Goal: Information Seeking & Learning: Learn about a topic

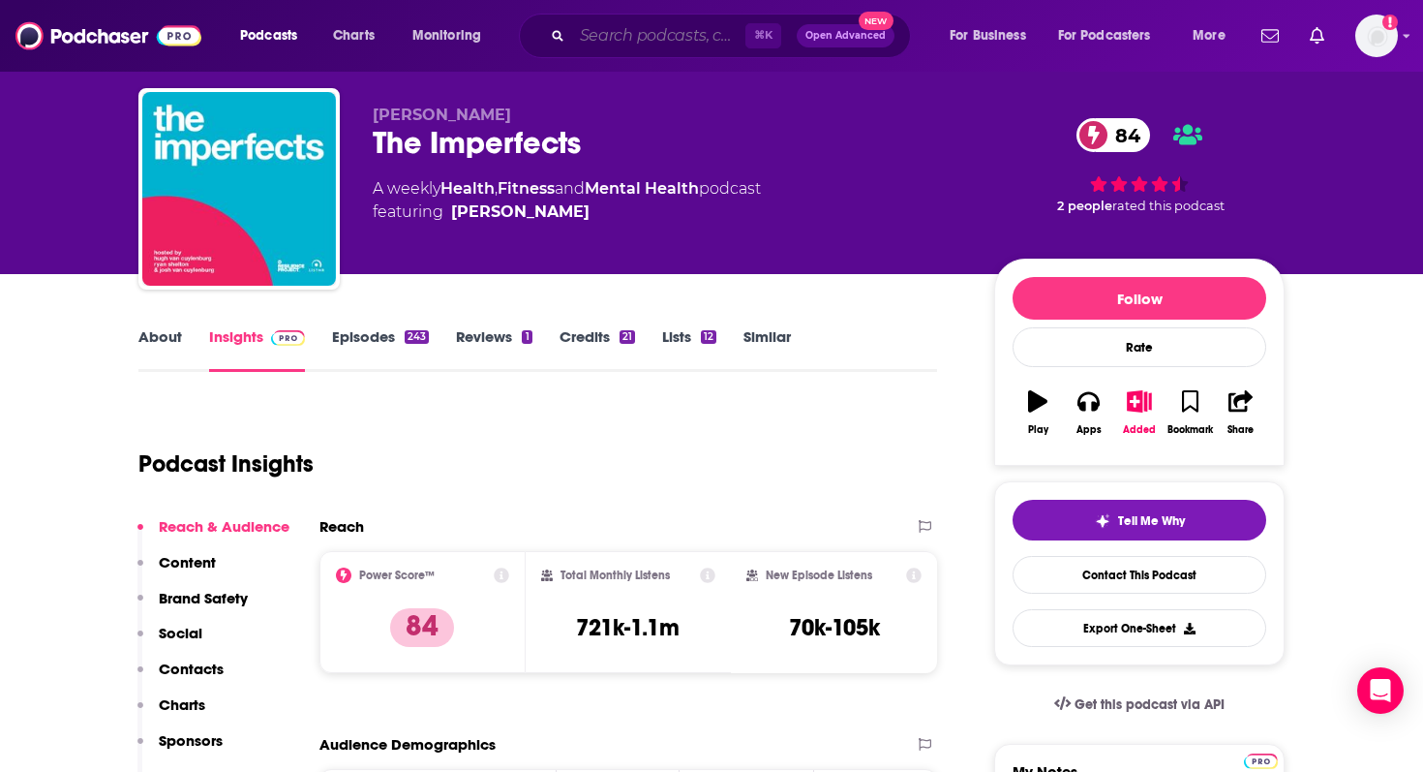
click at [646, 37] on input "Search podcasts, credits, & more..." at bounding box center [658, 35] width 173 height 31
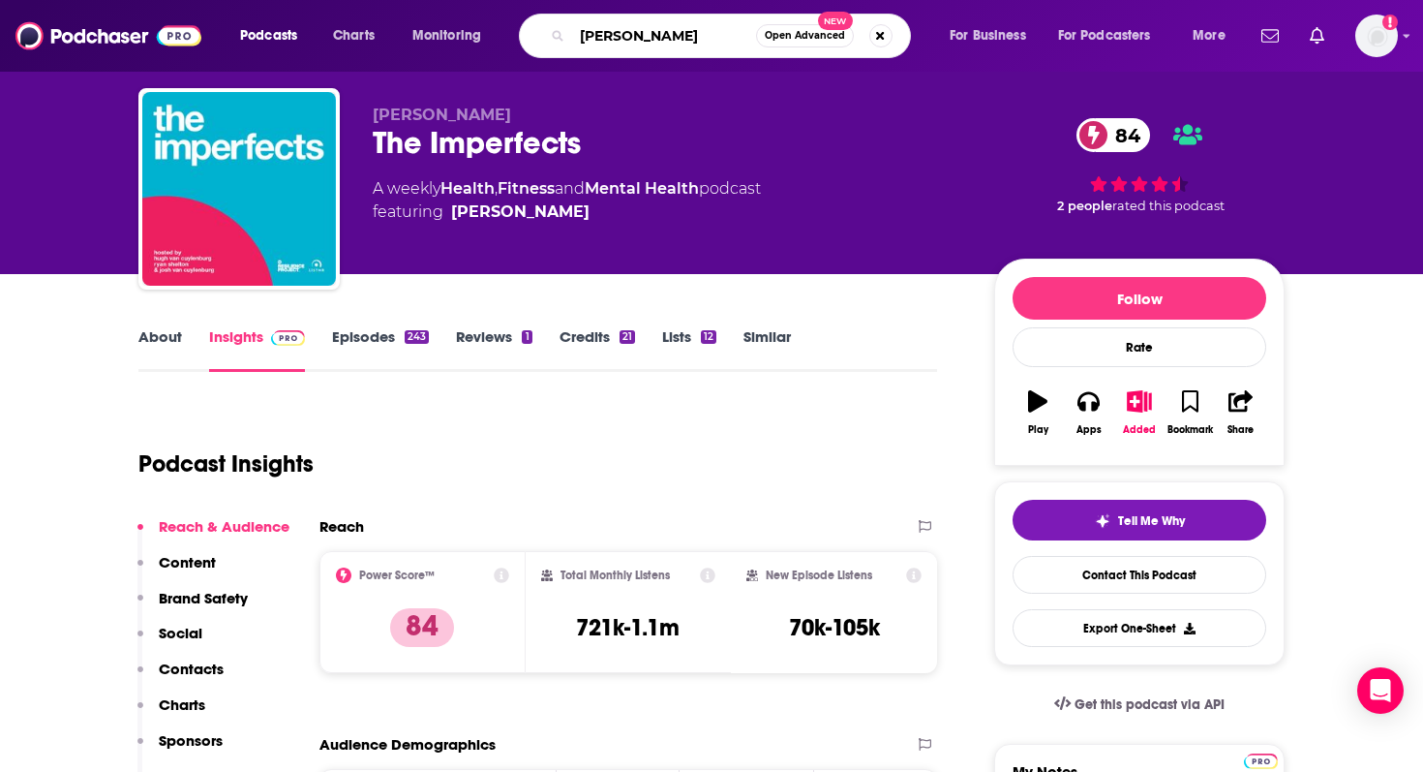
type input "[PERSON_NAME] Show"
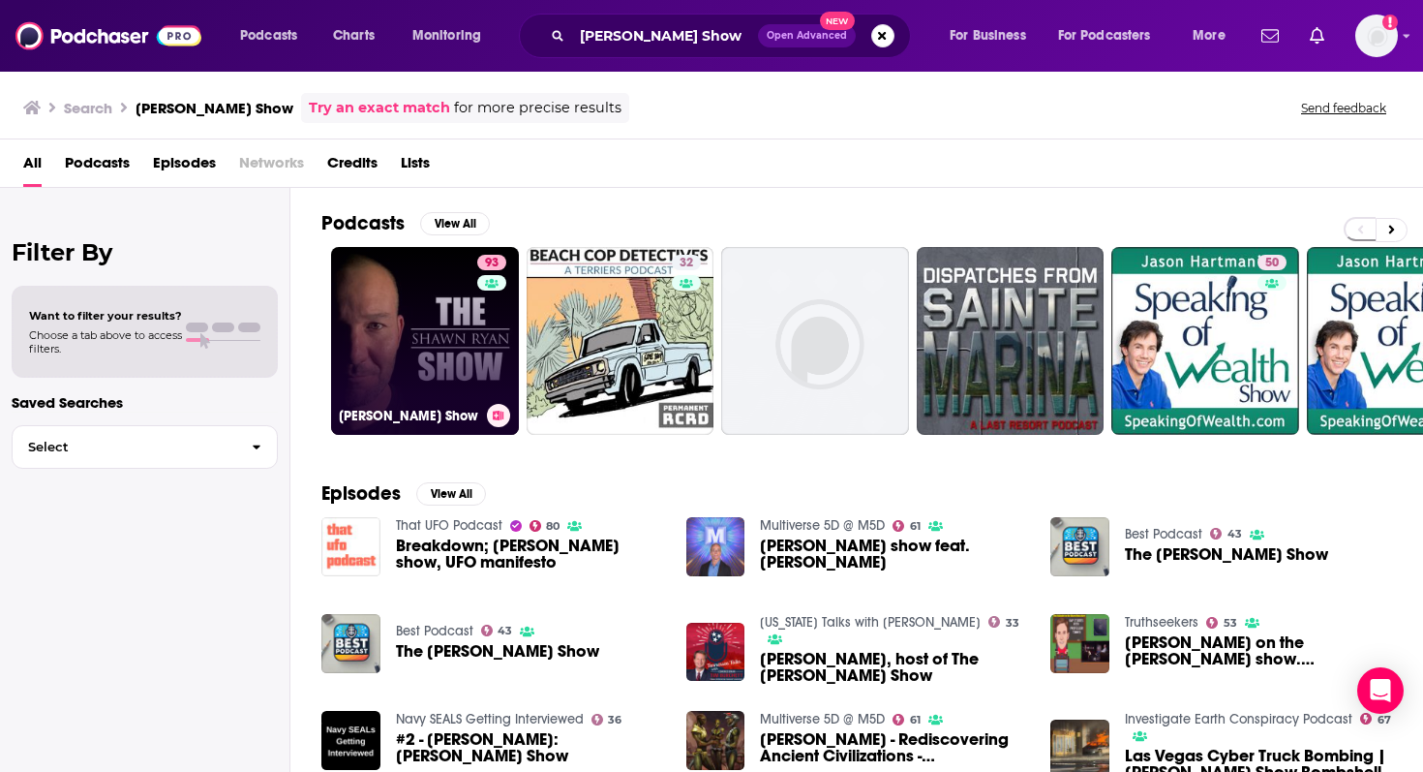
click at [408, 310] on link "93 [PERSON_NAME] Show" at bounding box center [425, 341] width 188 height 188
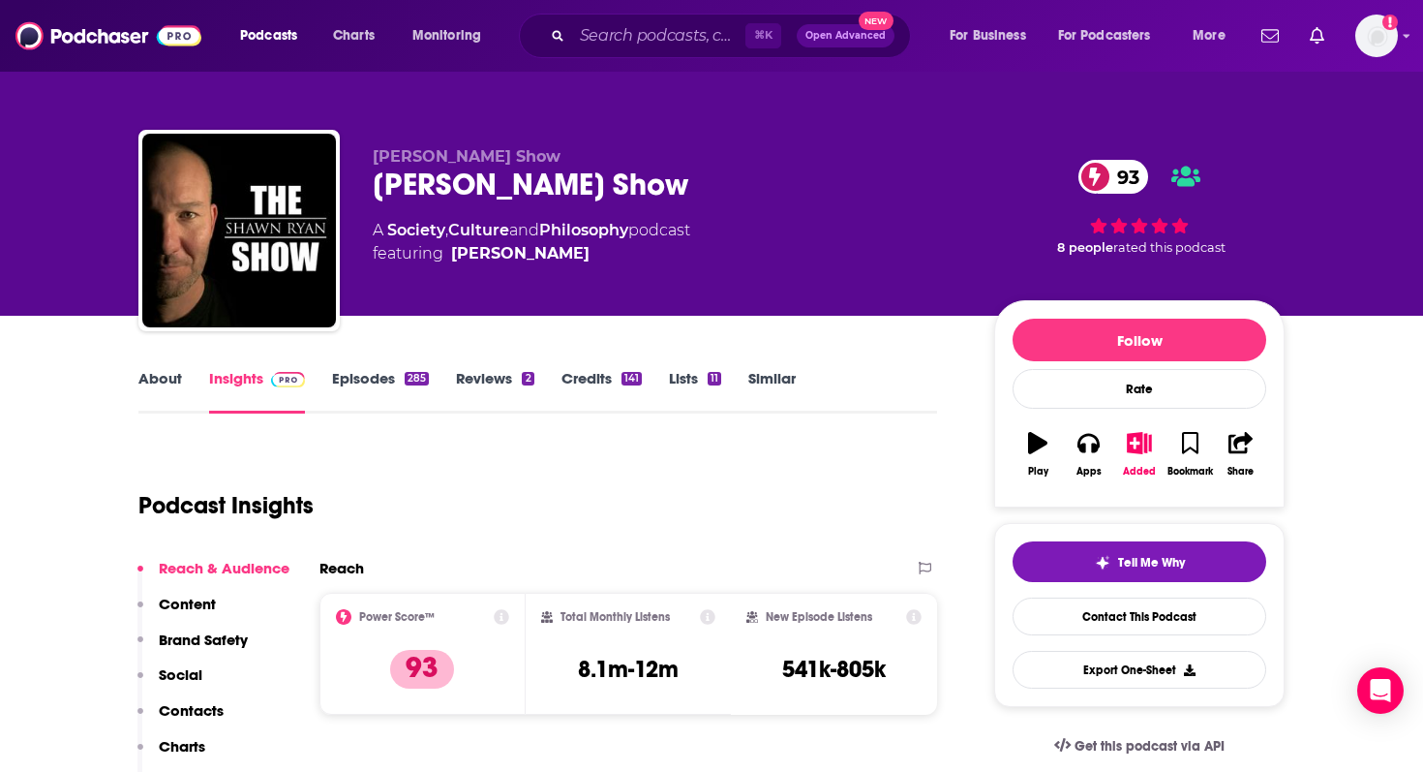
click at [379, 378] on link "Episodes 285" at bounding box center [380, 391] width 97 height 45
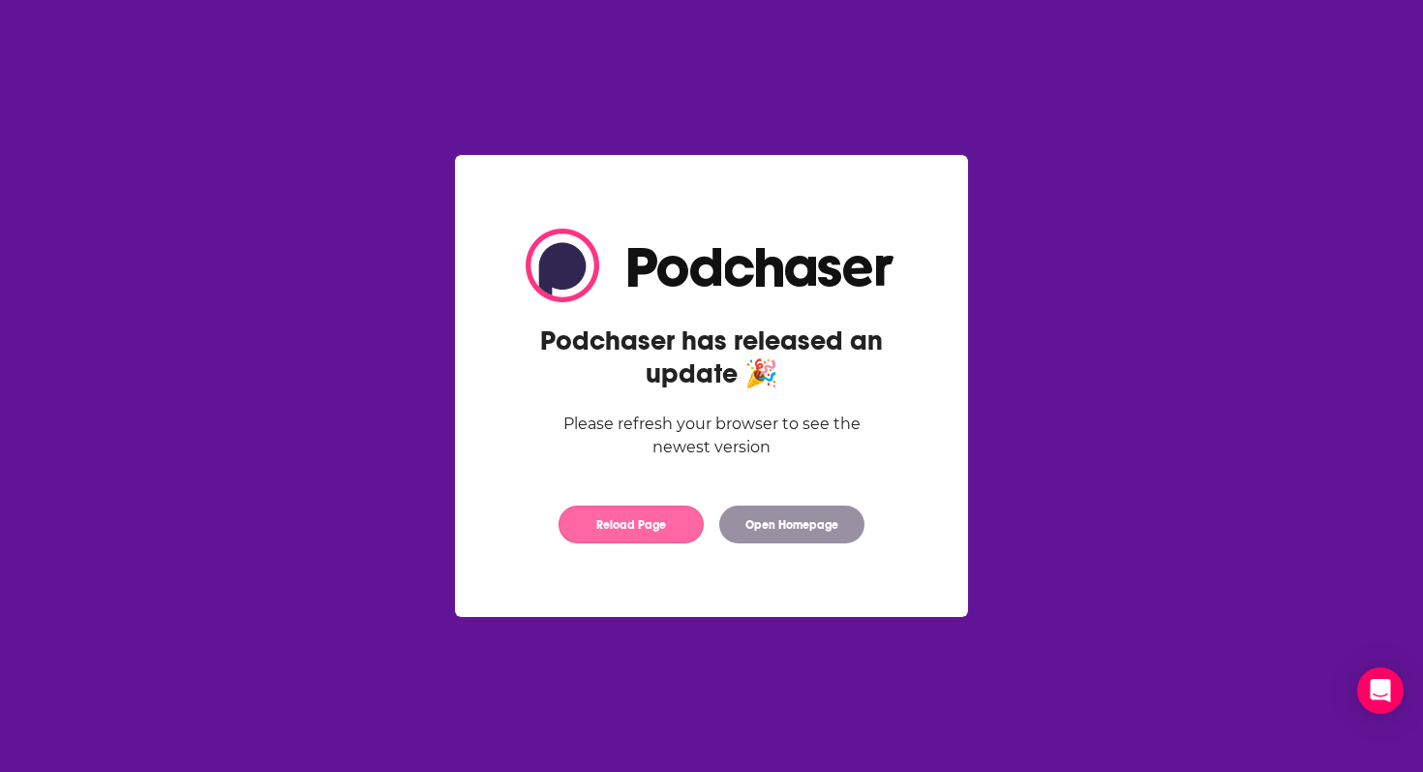
click at [592, 531] on button "Reload Page" at bounding box center [631, 524] width 145 height 38
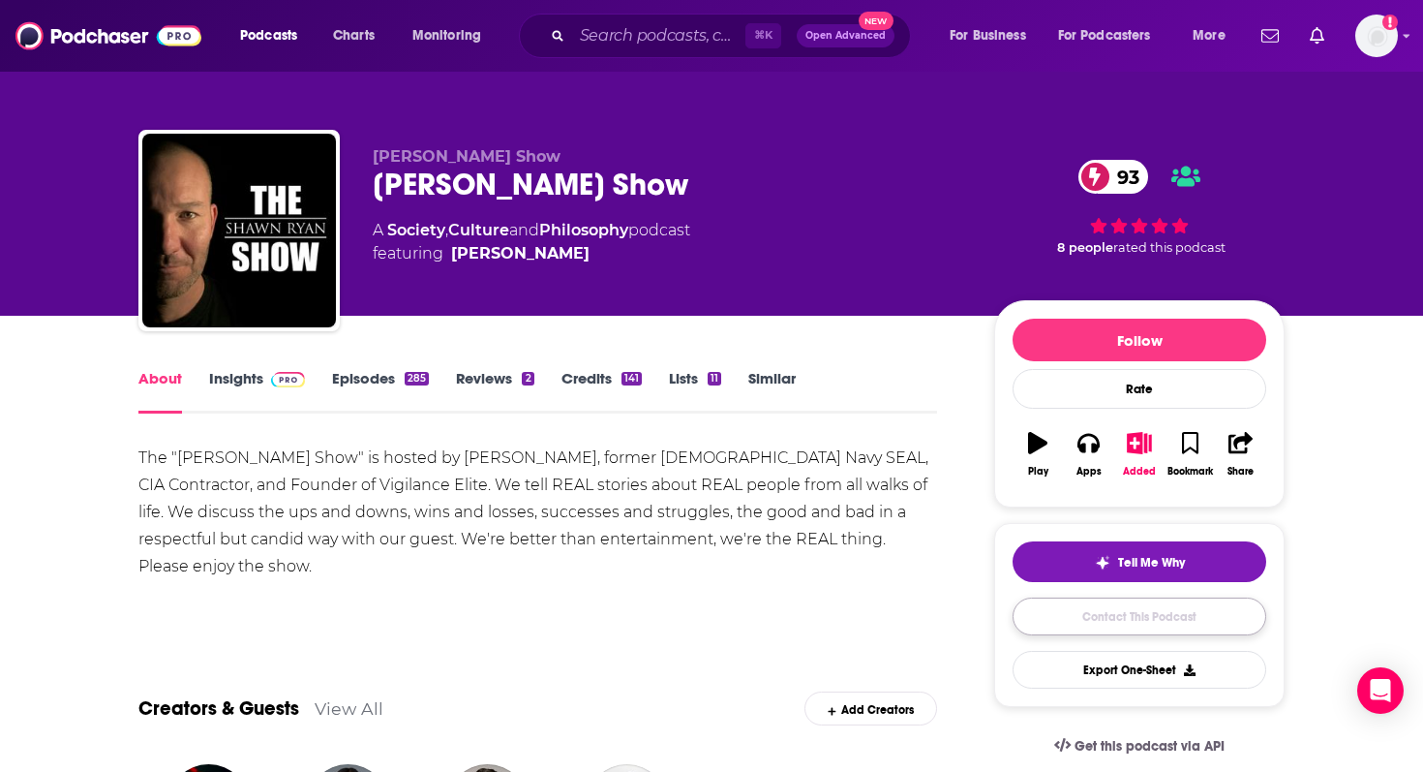
click at [1127, 616] on link "Contact This Podcast" at bounding box center [1140, 616] width 254 height 38
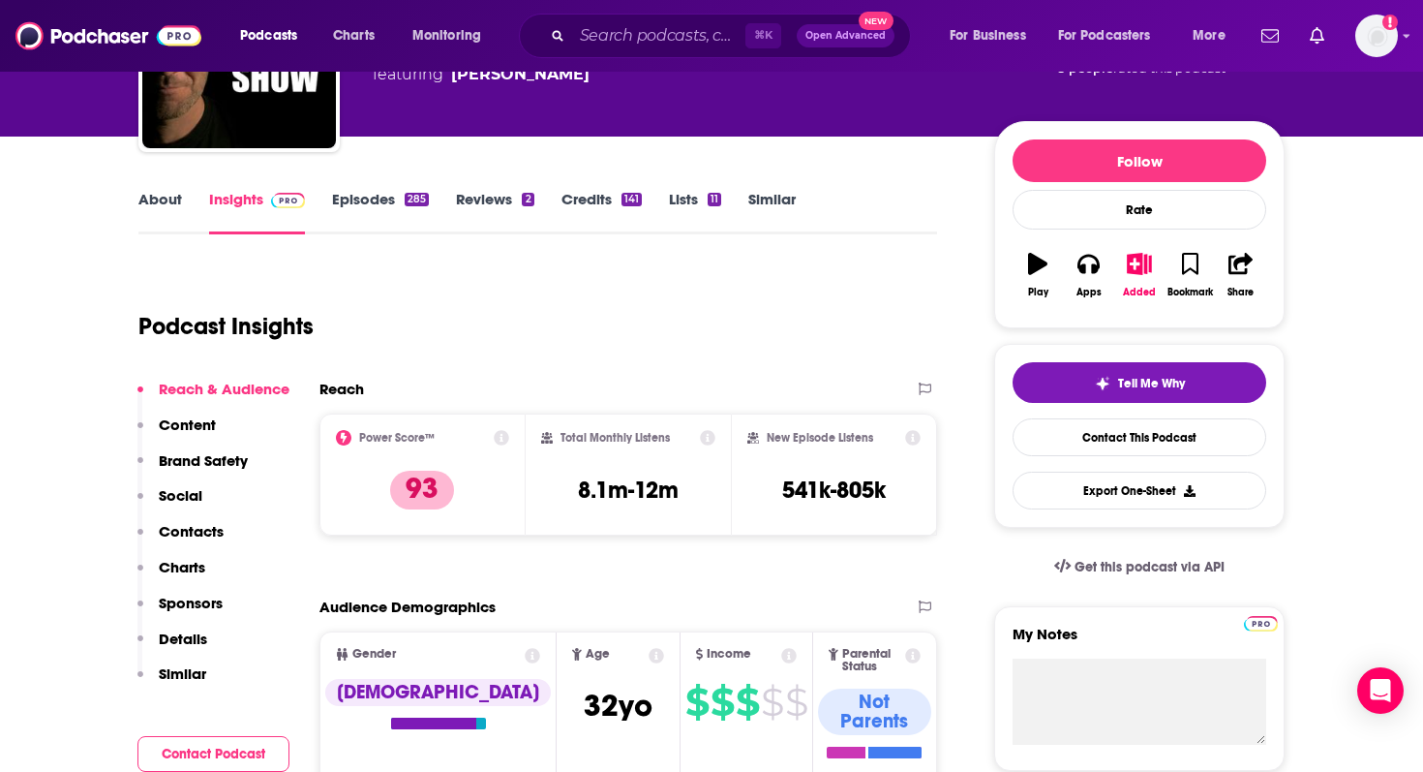
scroll to position [180, 0]
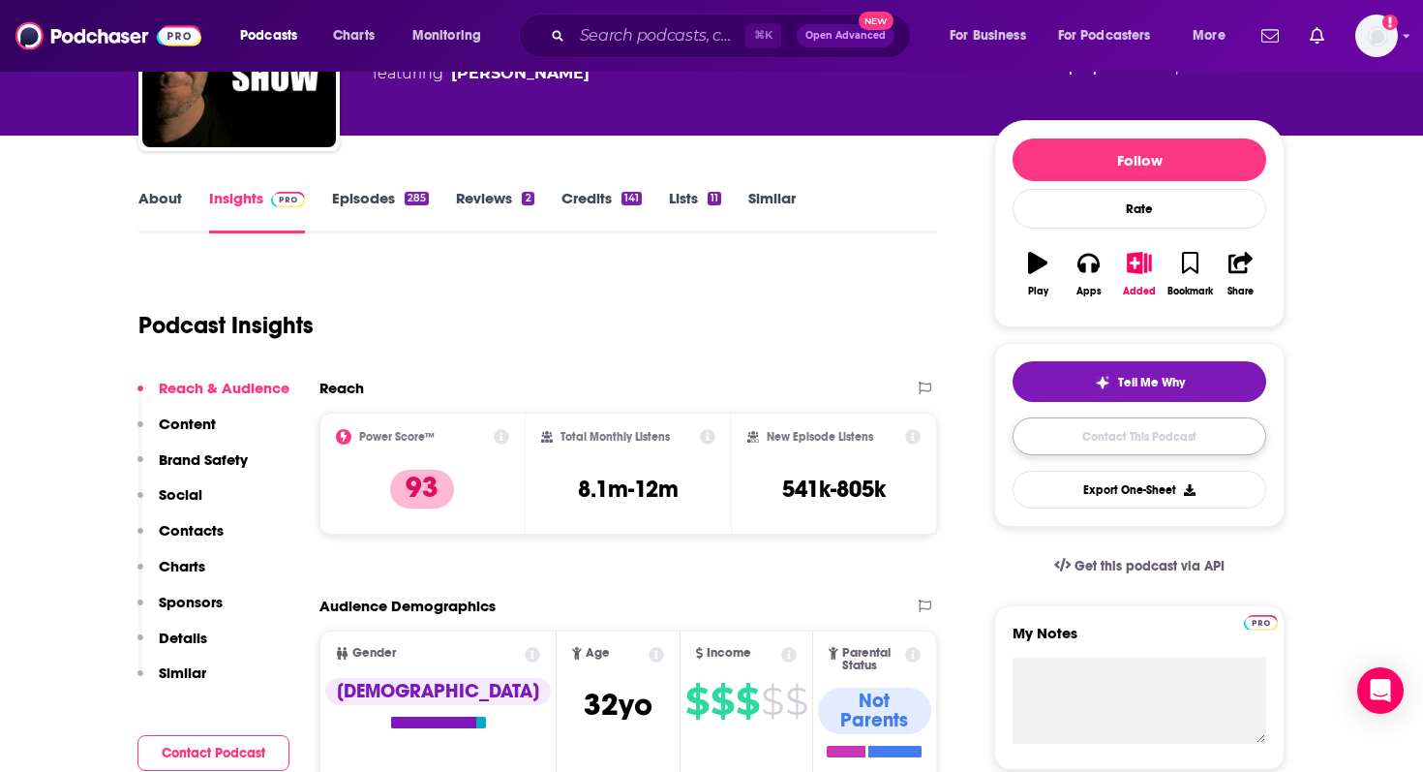
click at [1174, 437] on link "Contact This Podcast" at bounding box center [1140, 436] width 254 height 38
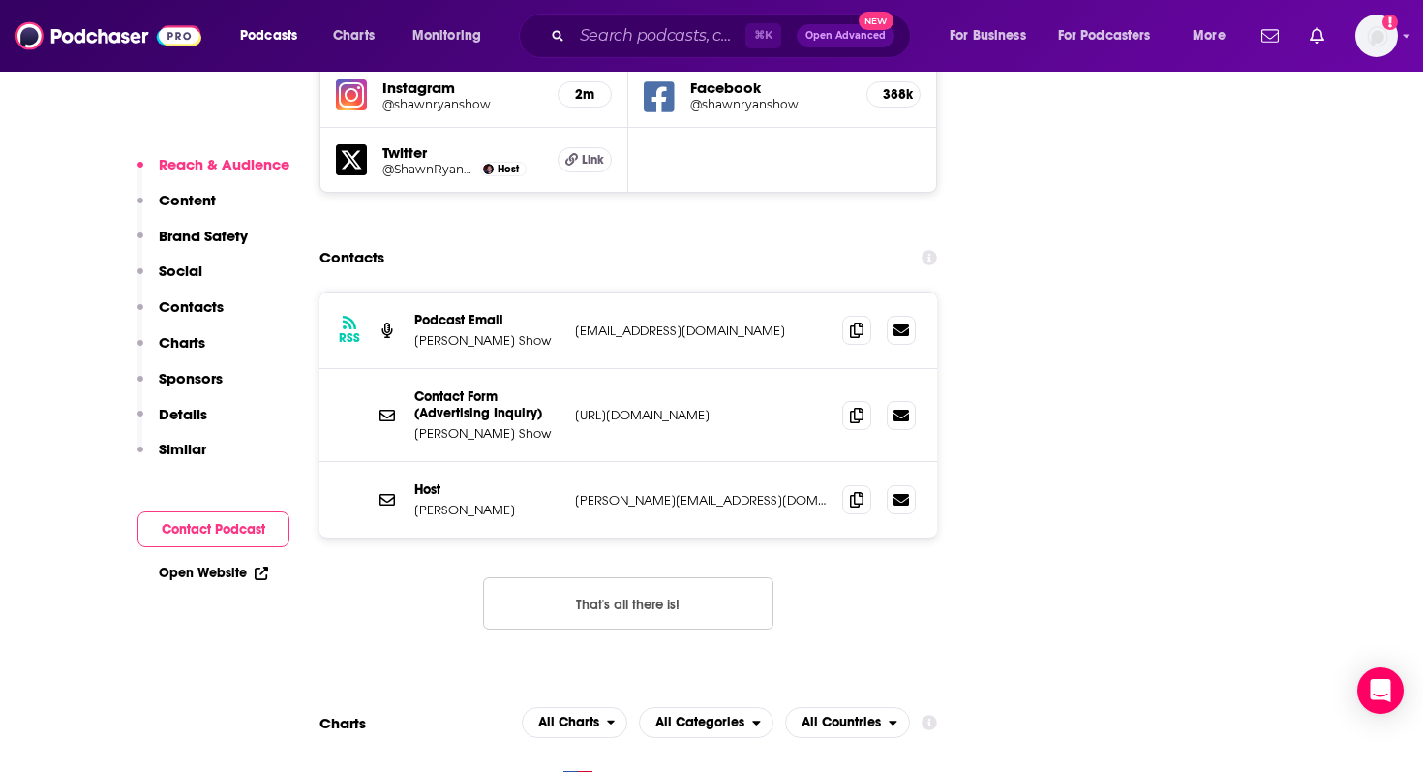
scroll to position [2415, 0]
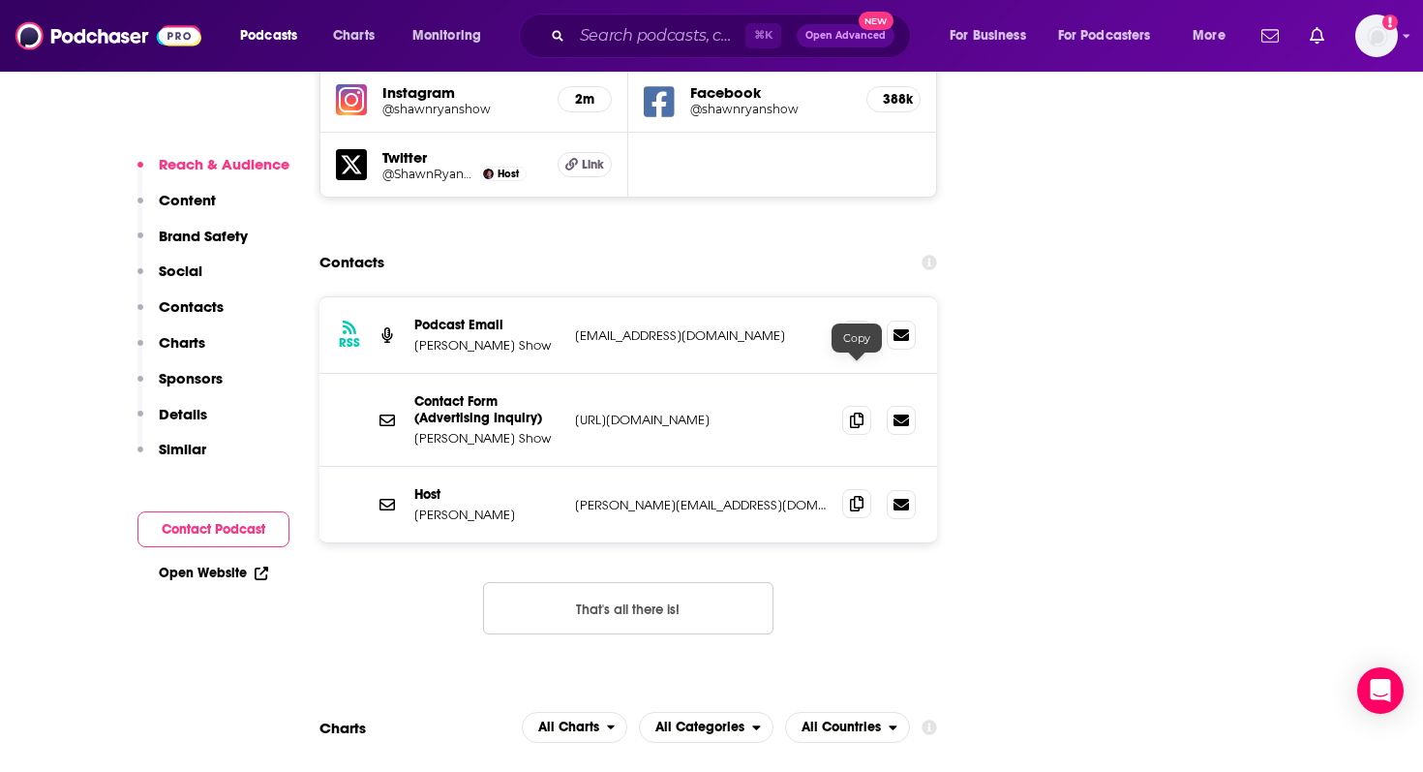
click at [852, 496] on icon at bounding box center [857, 503] width 14 height 15
click at [639, 41] on input "Search podcasts, credits, & more..." at bounding box center [658, 35] width 173 height 31
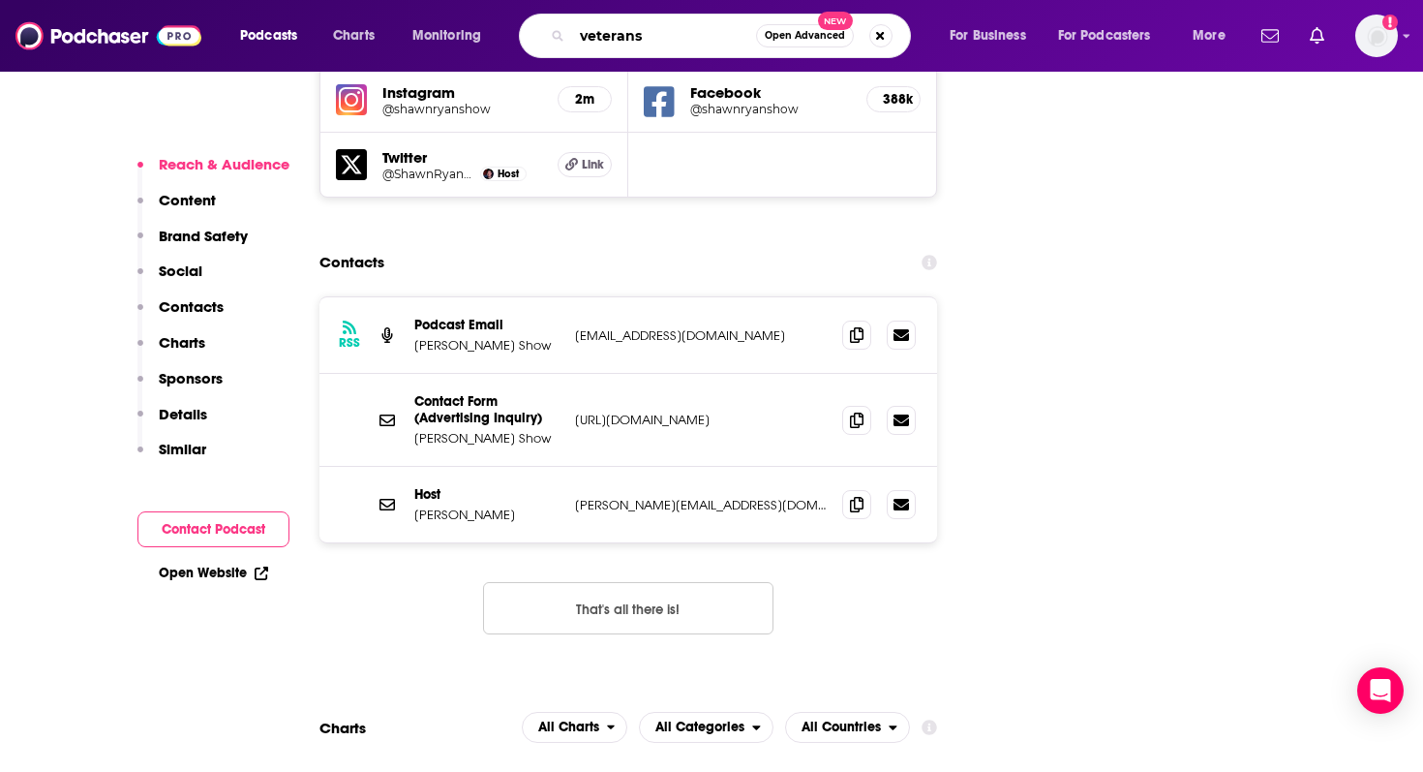
type input "veterans"
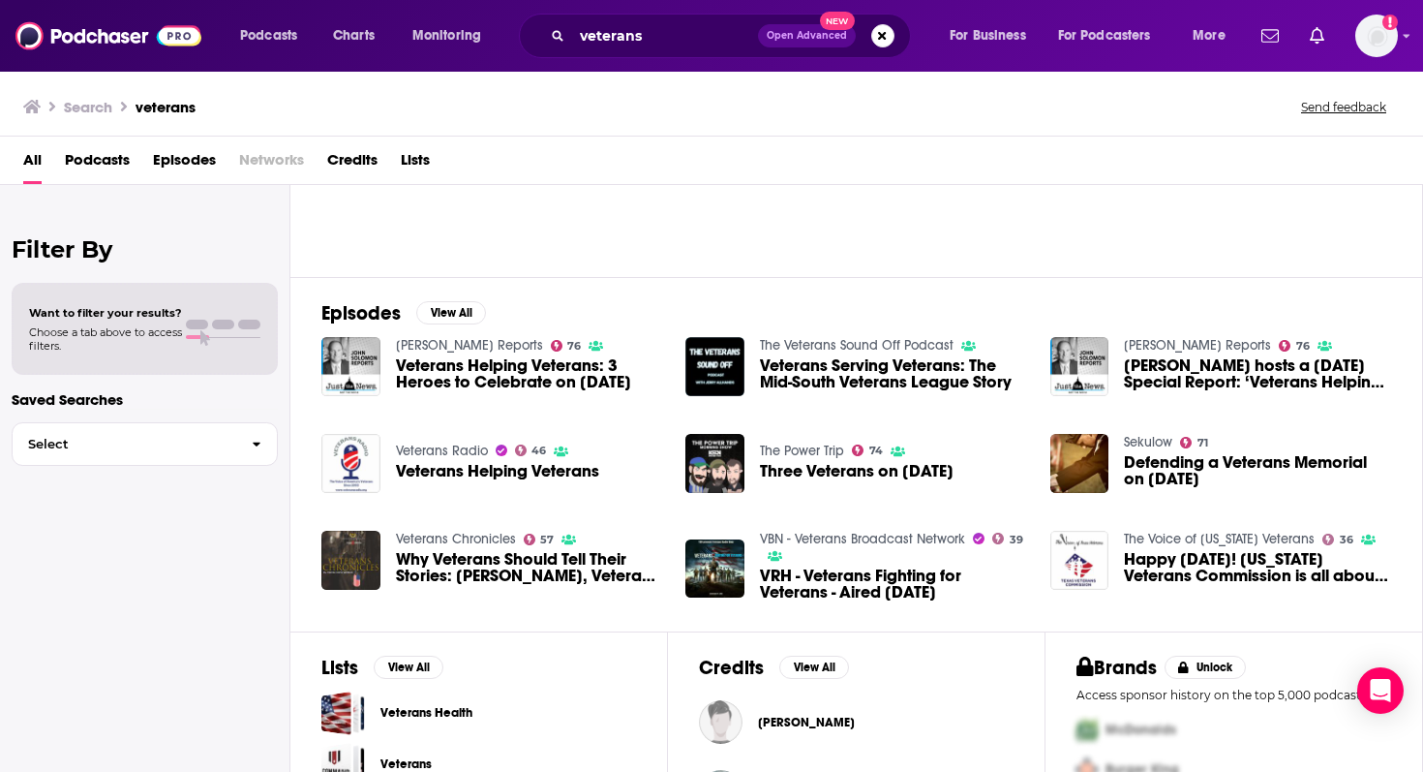
scroll to position [321, 0]
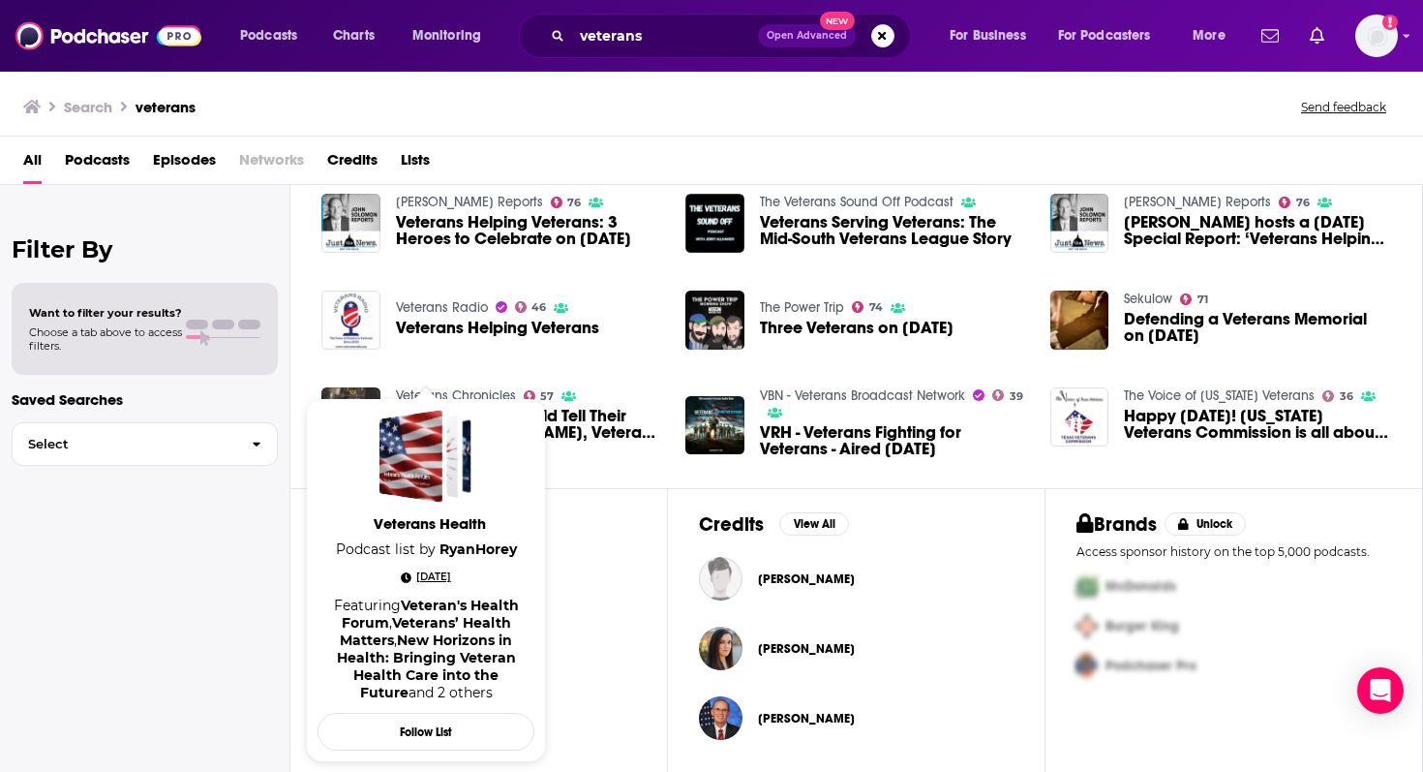
click at [437, 571] on span "Jun 18th, 2025" at bounding box center [433, 576] width 35 height 19
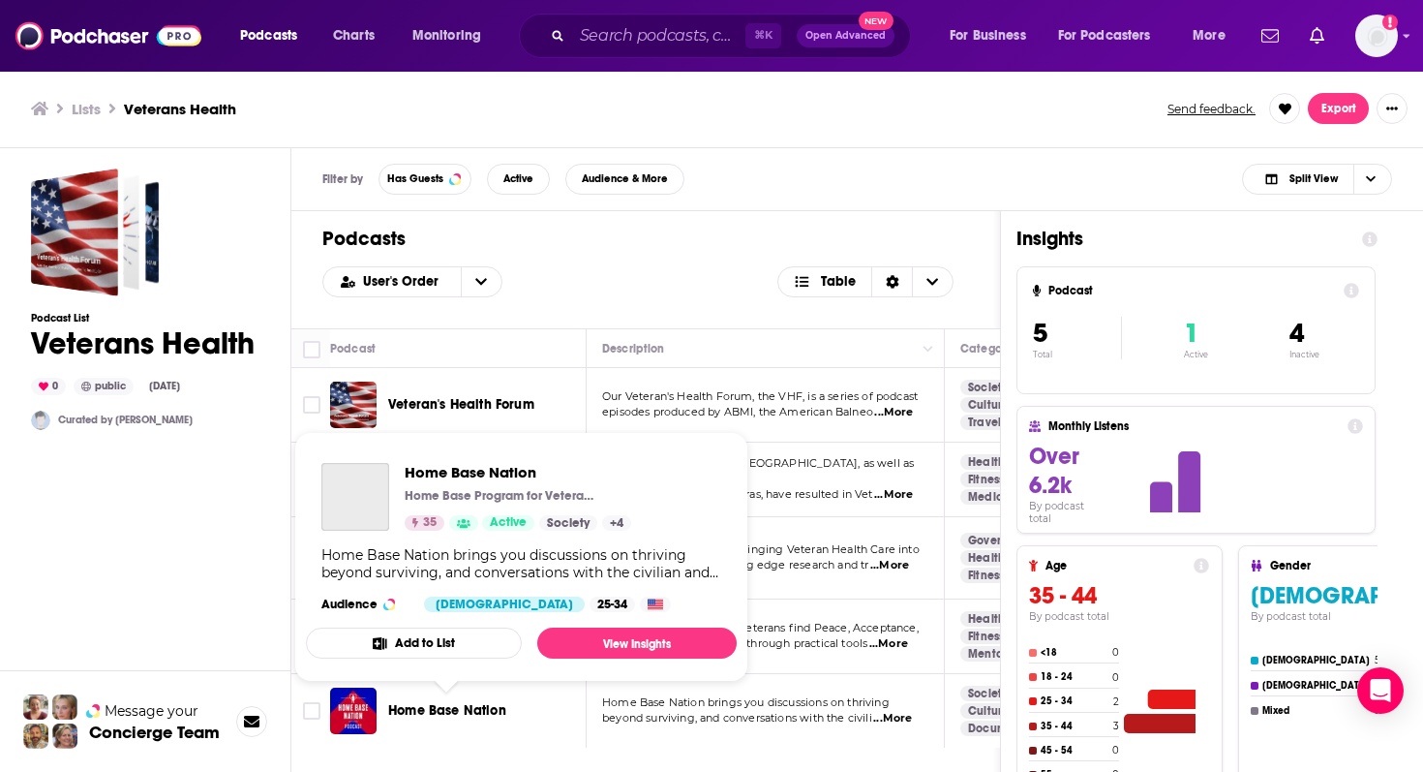
click at [488, 709] on span "Home Base Nation" at bounding box center [447, 710] width 118 height 16
